Goal: Check status: Check status

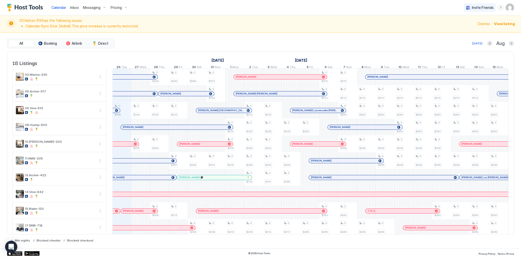
scroll to position [0, 282]
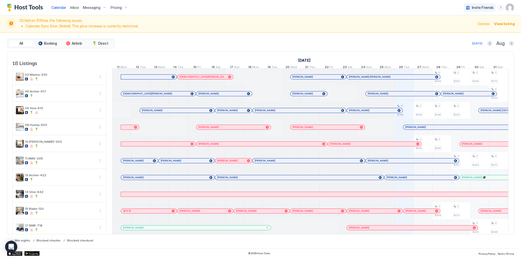
scroll to position [0, 282]
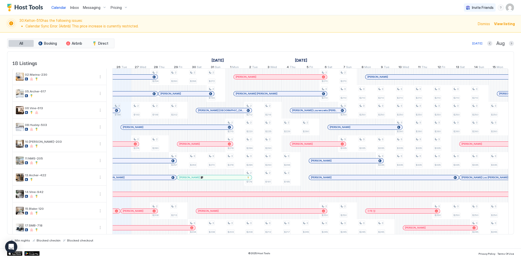
click at [197, 42] on div "Today Aug" at bounding box center [314, 43] width 398 height 6
click at [302, 18] on div "30.Kelton-510 has the following issues: Calendar Sync Error: (Airbnb) This pric…" at bounding box center [260, 23] width 521 height 17
click at [139, 41] on div "Today Aug" at bounding box center [314, 43] width 398 height 6
click at [58, 8] on span "Calendar" at bounding box center [58, 7] width 15 height 4
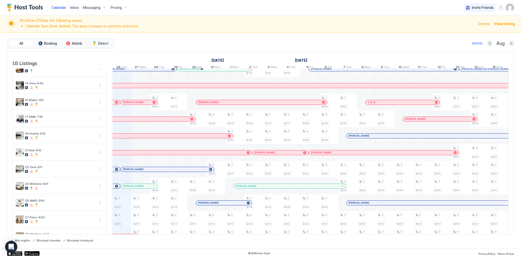
scroll to position [141, 0]
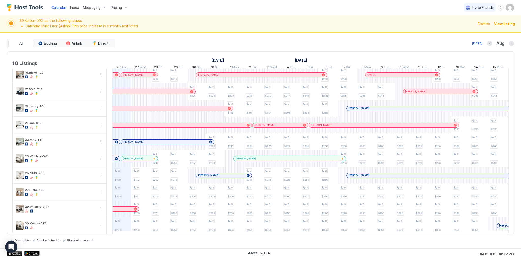
drag, startPoint x: 119, startPoint y: 0, endPoint x: 194, endPoint y: 39, distance: 84.1
click at [194, 39] on div "All Booking Airbnb Direct Today Aug" at bounding box center [260, 44] width 506 height 10
click at [375, 41] on div "Today Aug" at bounding box center [314, 43] width 398 height 6
click at [58, 6] on span "Calendar" at bounding box center [58, 7] width 15 height 4
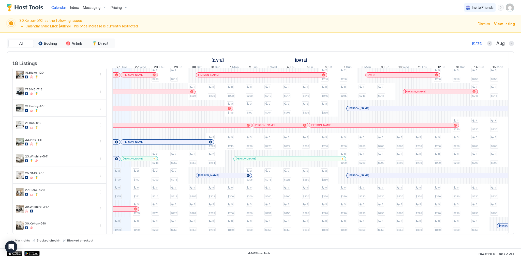
click at [58, 6] on span "Calendar" at bounding box center [58, 7] width 15 height 4
click at [175, 20] on span "30.Kelton-510 has the following issues: Calendar Sync Error: (Airbnb) This pric…" at bounding box center [246, 23] width 455 height 11
